Goal: Navigation & Orientation: Find specific page/section

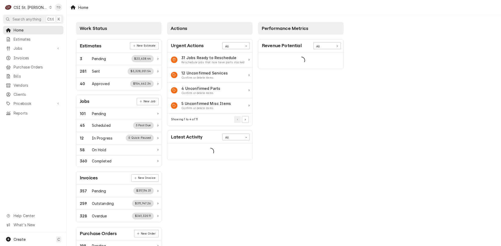
click at [15, 1] on div "C CSI St. Louis TD" at bounding box center [33, 7] width 66 height 15
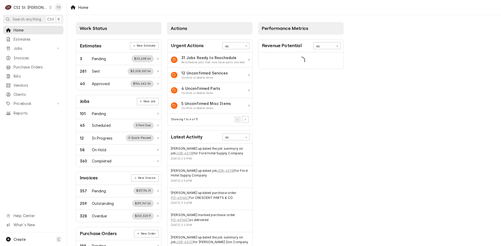
click at [20, 5] on div "CSI St. [PERSON_NAME]" at bounding box center [31, 7] width 34 height 5
click at [60, 12] on div "CSI [US_STATE][GEOGRAPHIC_DATA]" at bounding box center [80, 10] width 69 height 5
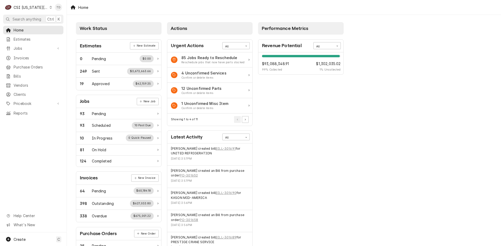
click at [239, 133] on div "Latest Activity All" at bounding box center [209, 137] width 85 height 13
click at [240, 136] on div "All" at bounding box center [232, 137] width 20 height 7
click at [240, 168] on div "Purchase Orders" at bounding box center [235, 171] width 27 height 10
click at [242, 141] on div "Purchase Orders" at bounding box center [232, 137] width 20 height 7
click at [239, 176] on div "Bills" at bounding box center [235, 179] width 27 height 6
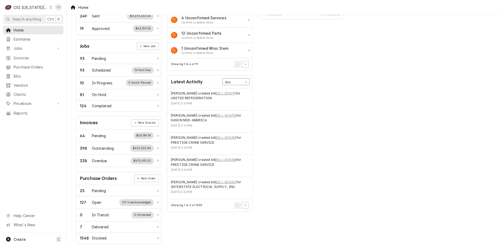
scroll to position [61, 0]
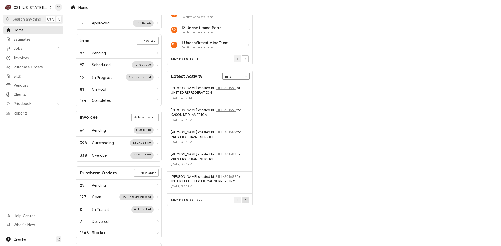
click at [245, 200] on icon "Pagination Controls" at bounding box center [245, 200] width 1 height 2
click at [237, 201] on icon "Pagination Controls" at bounding box center [237, 200] width 1 height 2
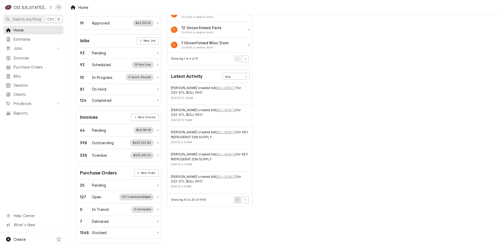
click at [237, 201] on icon "Pagination Controls" at bounding box center [237, 200] width 1 height 2
click at [245, 201] on icon "Pagination Controls" at bounding box center [245, 200] width 1 height 2
click at [245, 199] on button "Pagination Controls" at bounding box center [245, 200] width 7 height 7
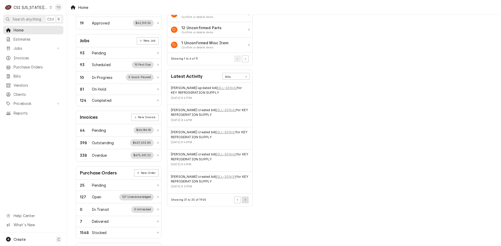
click at [245, 199] on button "Pagination Controls" at bounding box center [245, 200] width 7 height 7
click at [246, 198] on button "Pagination Controls" at bounding box center [245, 200] width 7 height 7
click at [247, 198] on button "Pagination Controls" at bounding box center [245, 200] width 7 height 7
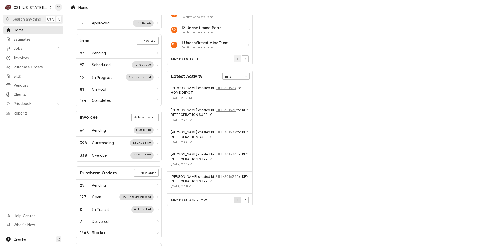
click at [236, 199] on button "Pagination Controls" at bounding box center [237, 200] width 7 height 7
click at [245, 199] on icon "Pagination Controls" at bounding box center [245, 200] width 1 height 2
